Goal: Information Seeking & Learning: Understand process/instructions

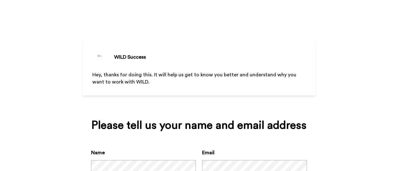
scroll to position [46, 0]
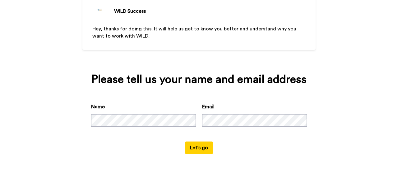
click at [196, 150] on button "Let's go" at bounding box center [199, 148] width 28 height 12
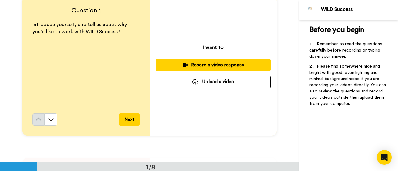
scroll to position [15, 0]
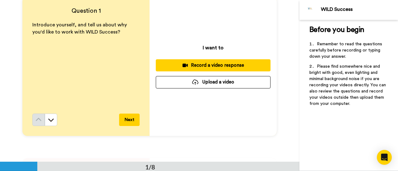
click at [192, 128] on div "I want to Record a video response Upload a video" at bounding box center [213, 67] width 127 height 140
drag, startPoint x: 192, startPoint y: 128, endPoint x: 195, endPoint y: 129, distance: 3.2
click at [195, 129] on div "I want to Record a video response Upload a video" at bounding box center [213, 67] width 127 height 140
